Goal: Find specific page/section: Find specific page/section

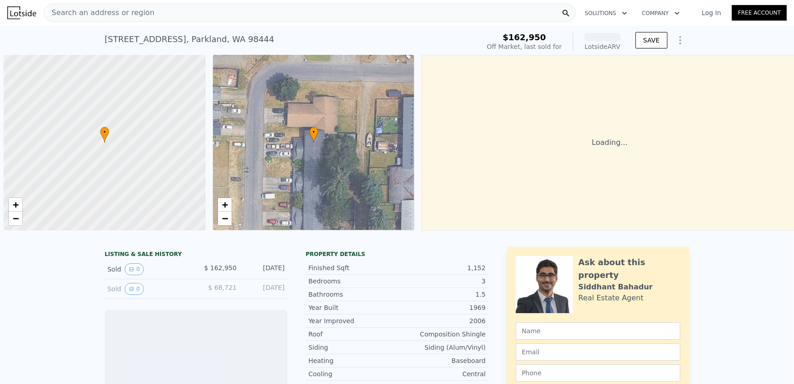
scroll to position [0, 4]
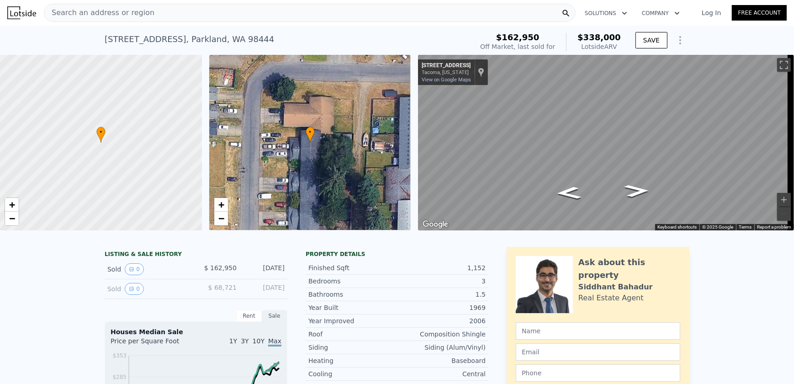
click at [347, 158] on div "• + −" at bounding box center [310, 142] width 202 height 175
click at [635, 190] on icon "Go South, 13th Ave Ct S" at bounding box center [637, 190] width 46 height 19
click at [569, 207] on icon "Go North, 13th Ave Ct S" at bounding box center [568, 206] width 46 height 17
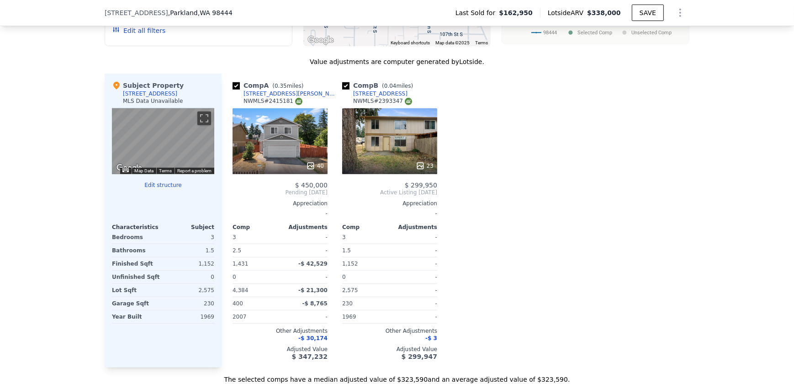
scroll to position [868, 0]
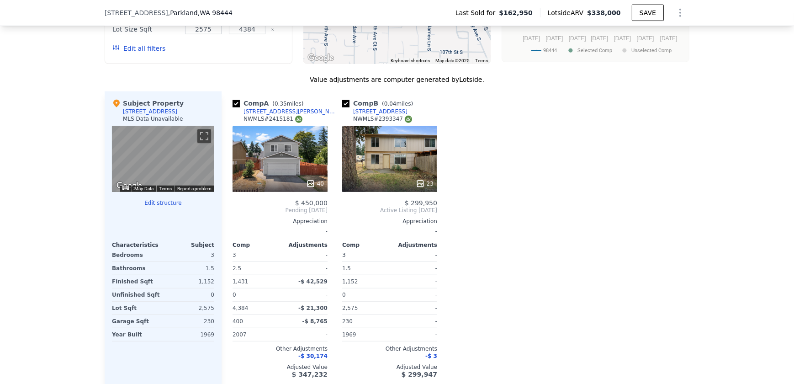
click at [395, 167] on div "23" at bounding box center [389, 159] width 95 height 66
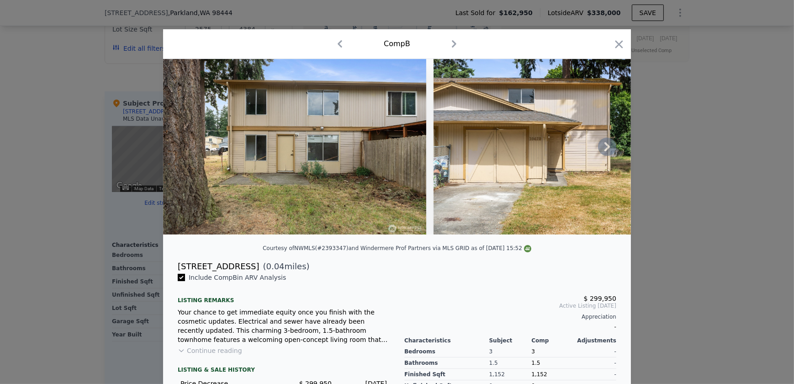
click at [365, 171] on img at bounding box center [294, 146] width 263 height 175
click at [601, 147] on icon at bounding box center [607, 146] width 18 height 18
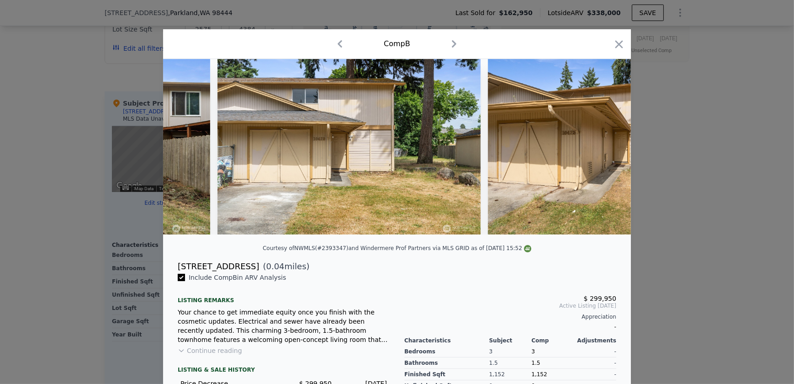
scroll to position [0, 219]
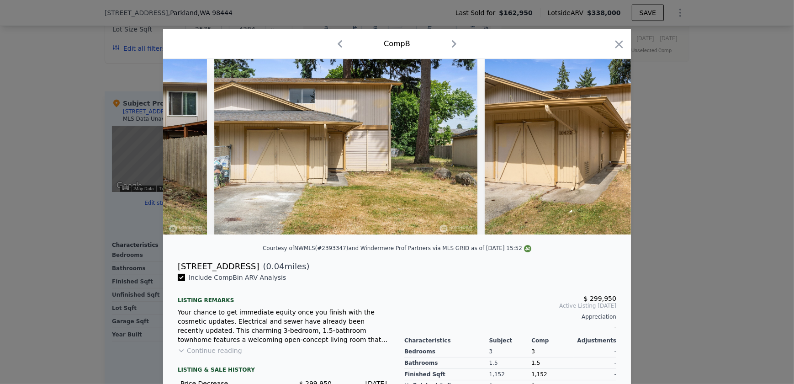
click at [601, 148] on div at bounding box center [397, 146] width 468 height 175
click at [607, 147] on icon at bounding box center [607, 146] width 18 height 18
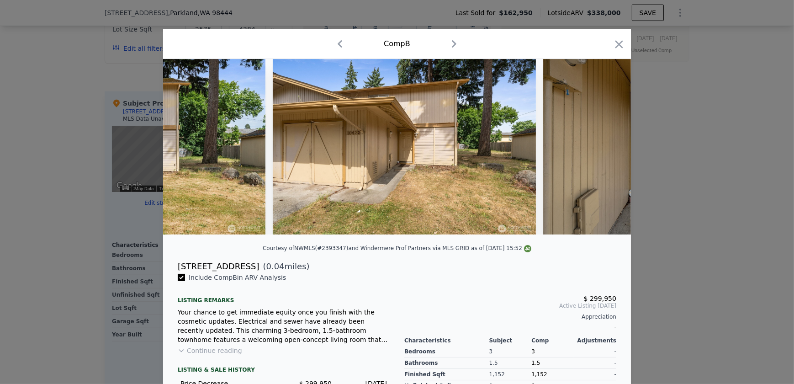
scroll to position [0, 438]
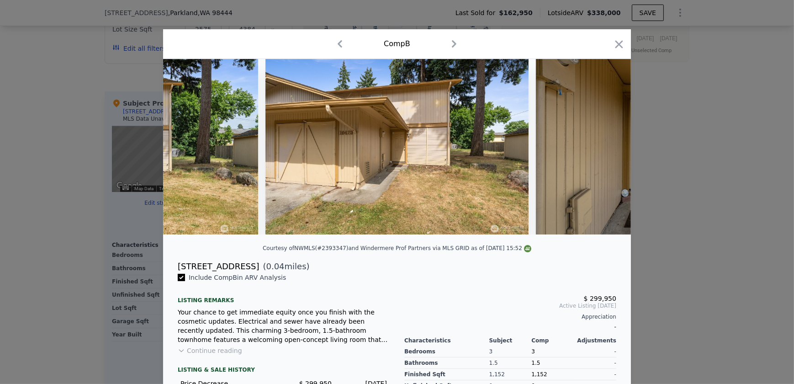
click at [605, 148] on div at bounding box center [397, 146] width 468 height 175
click at [604, 148] on icon at bounding box center [606, 146] width 5 height 9
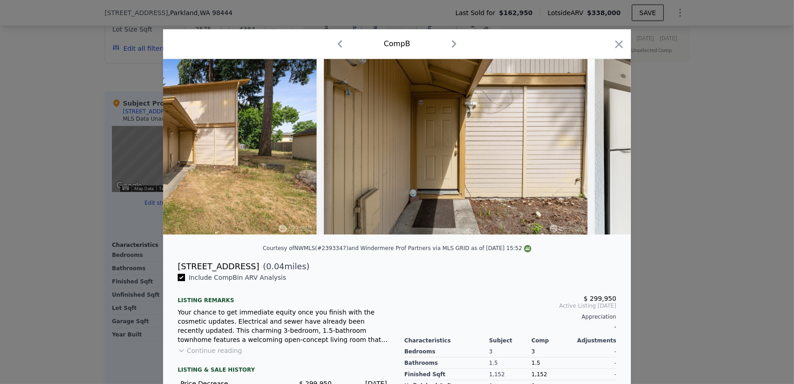
scroll to position [0, 658]
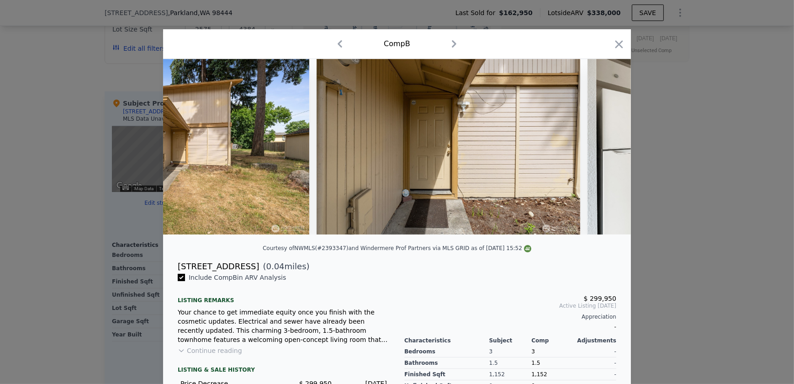
click at [603, 148] on div at bounding box center [397, 146] width 468 height 175
click at [602, 149] on icon at bounding box center [607, 146] width 18 height 18
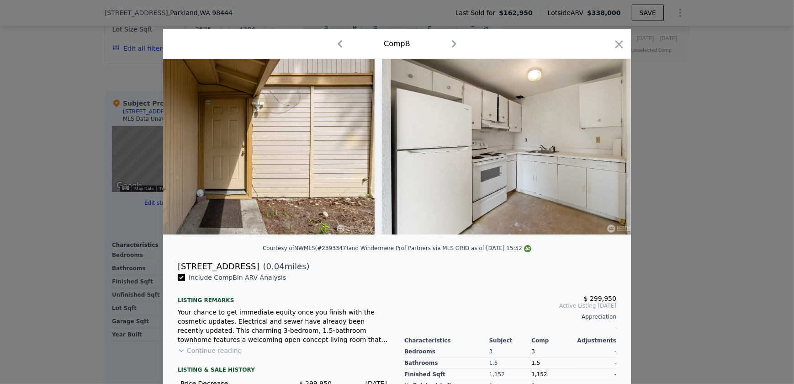
scroll to position [0, 877]
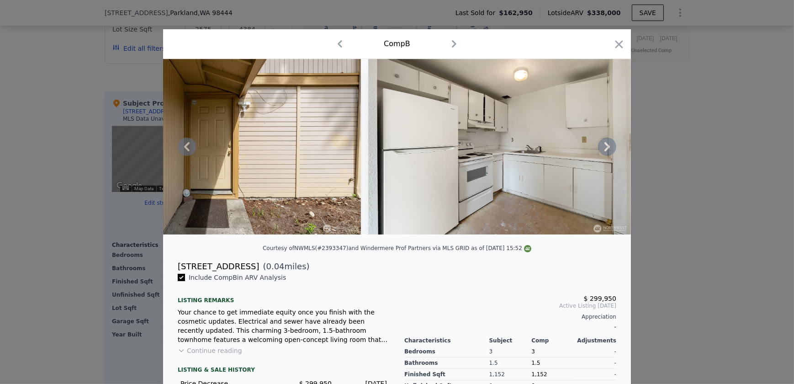
click at [602, 149] on div at bounding box center [397, 146] width 468 height 175
click at [602, 149] on icon at bounding box center [607, 146] width 18 height 18
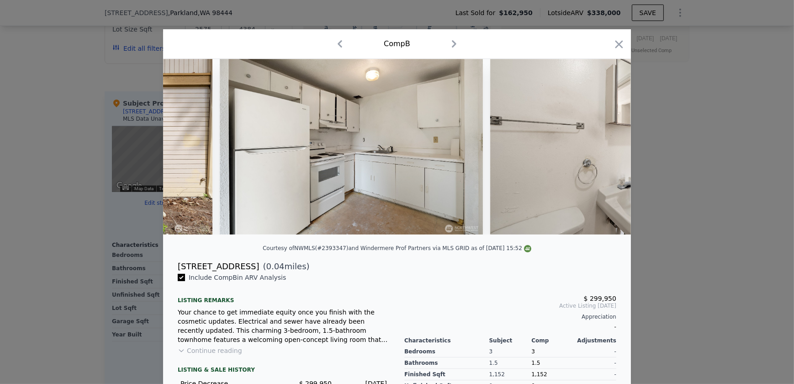
scroll to position [0, 1096]
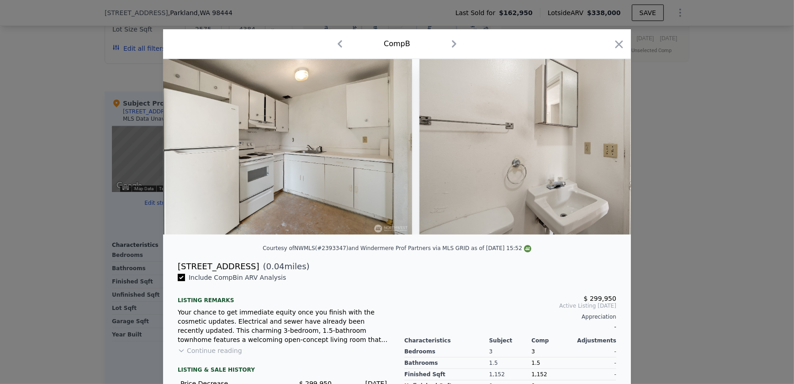
click at [602, 149] on div at bounding box center [397, 146] width 468 height 175
click at [602, 149] on icon at bounding box center [607, 146] width 18 height 18
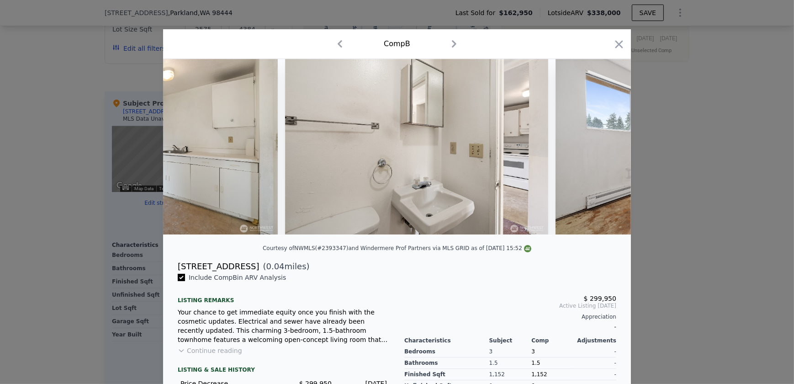
scroll to position [0, 1315]
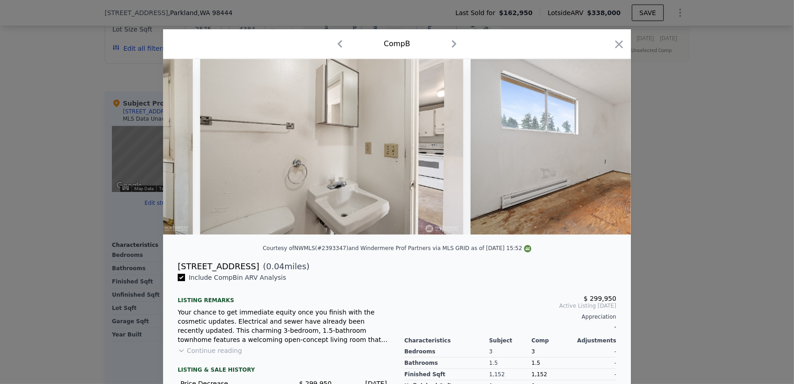
click at [624, 45] on div "Comp B" at bounding box center [397, 44] width 468 height 30
click at [621, 45] on icon "button" at bounding box center [618, 44] width 13 height 13
